Goal: Task Accomplishment & Management: Complete application form

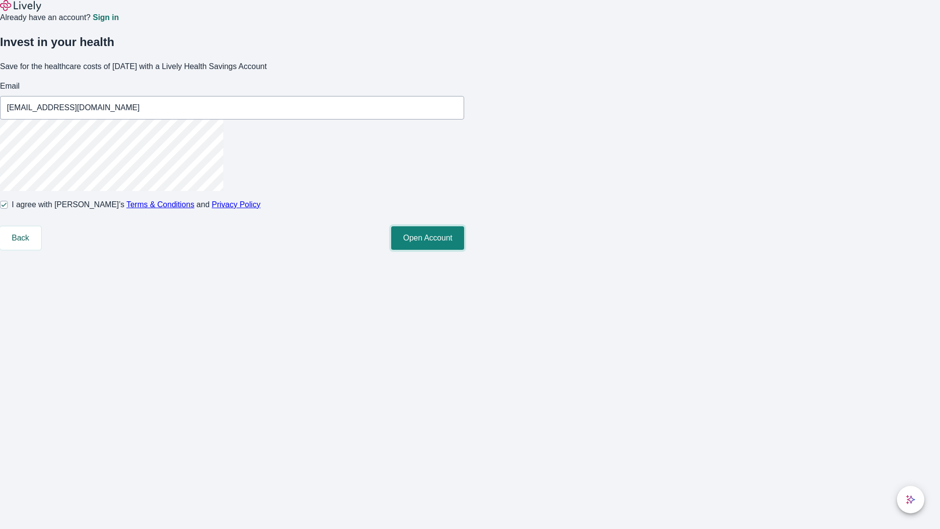
click at [464, 250] on button "Open Account" at bounding box center [427, 237] width 73 height 23
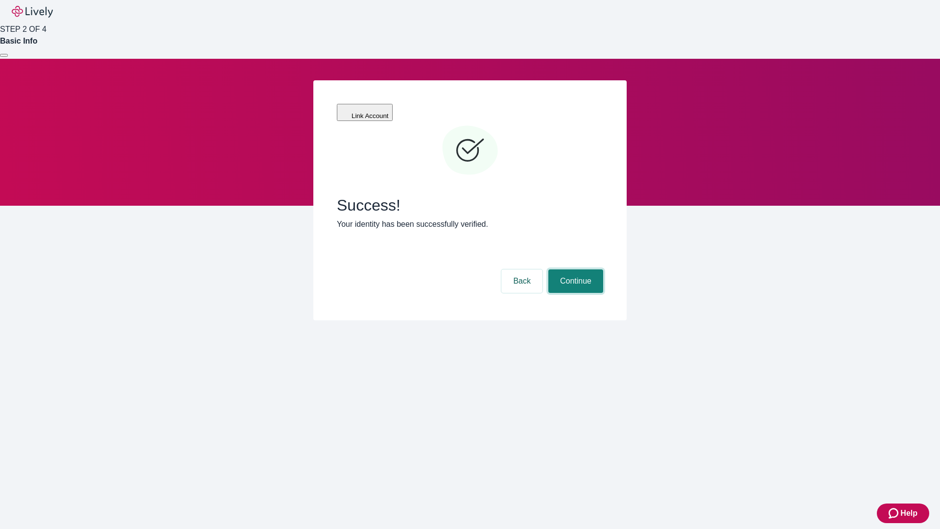
click at [574, 269] on button "Continue" at bounding box center [575, 280] width 55 height 23
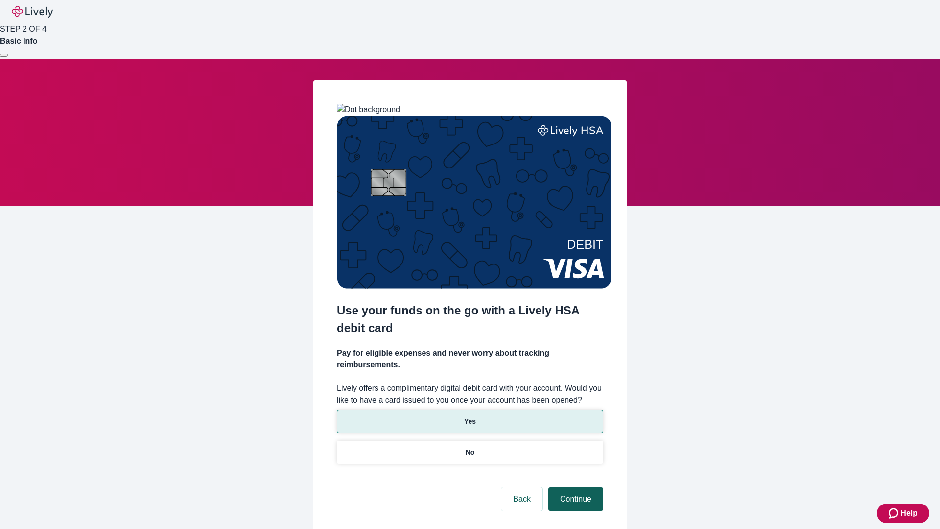
click at [469, 416] on p "Yes" at bounding box center [470, 421] width 12 height 10
click at [574, 487] on button "Continue" at bounding box center [575, 498] width 55 height 23
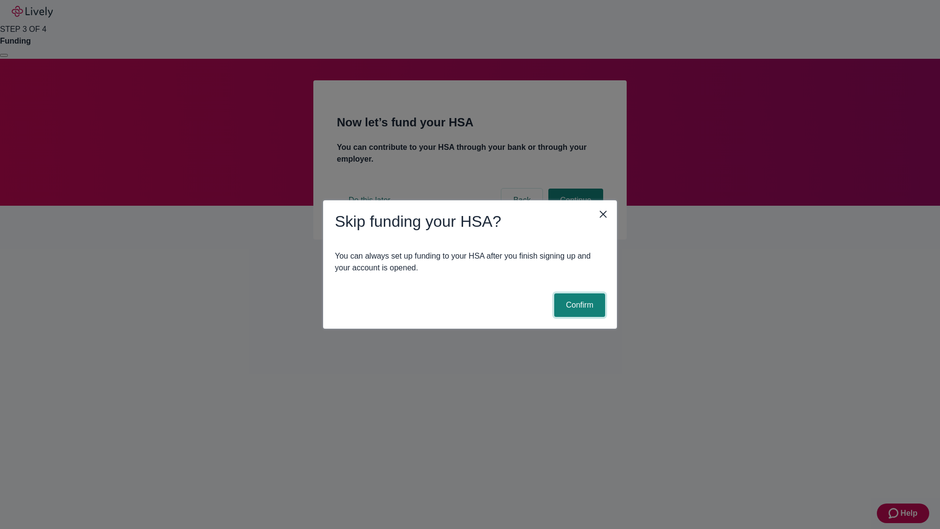
click at [578, 305] on button "Confirm" at bounding box center [579, 304] width 51 height 23
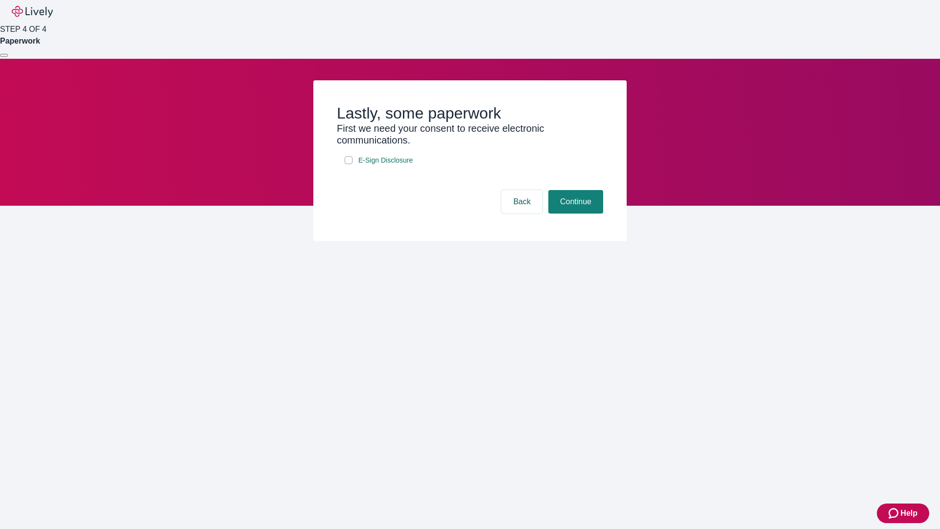
click at [349, 164] on input "E-Sign Disclosure" at bounding box center [349, 160] width 8 height 8
checkbox input "true"
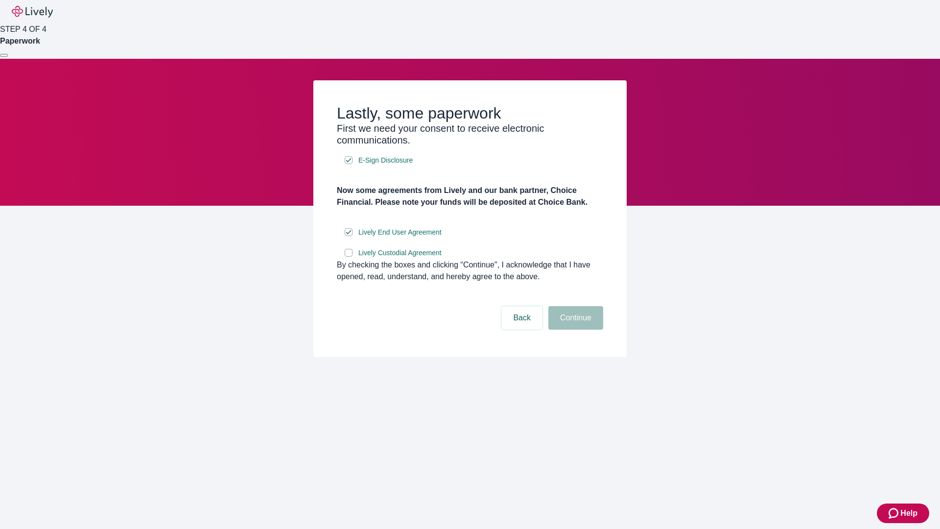
click at [349, 257] on input "Lively Custodial Agreement" at bounding box center [349, 253] width 8 height 8
checkbox input "true"
click at [574, 329] on button "Continue" at bounding box center [575, 317] width 55 height 23
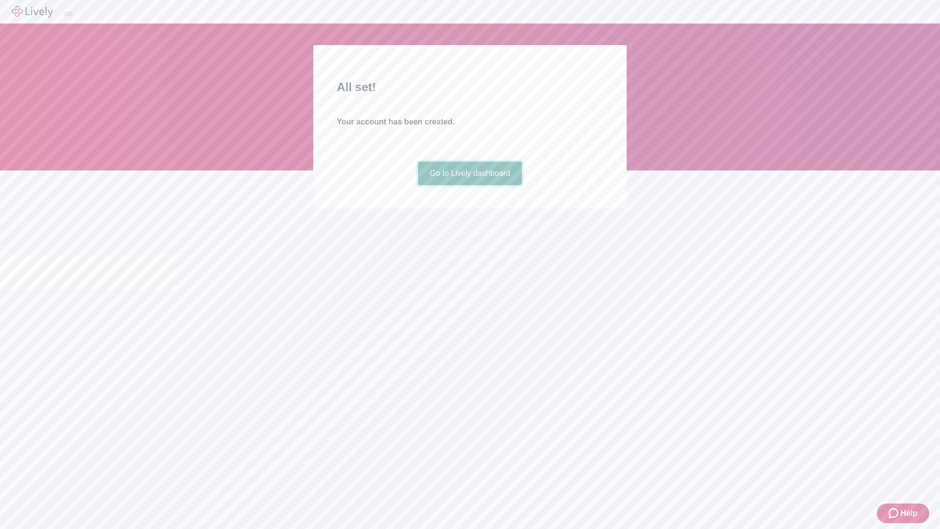
click at [469, 185] on link "Go to Lively dashboard" at bounding box center [470, 173] width 104 height 23
